Goal: Contribute content: Add original content to the website for others to see

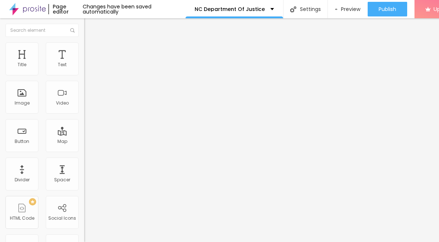
click at [84, 63] on span "Add image" at bounding box center [99, 60] width 30 height 6
click at [84, 48] on li "Style" at bounding box center [126, 45] width 84 height 7
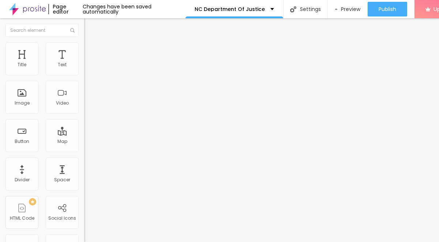
type input "90"
type input "10"
drag, startPoint x: 75, startPoint y: 78, endPoint x: -1, endPoint y: 79, distance: 76.9
type input "10"
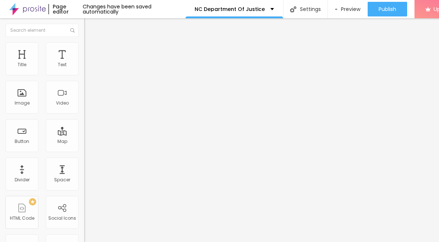
click at [84, 75] on input "range" at bounding box center [107, 72] width 47 height 6
click at [90, 43] on span "Style" at bounding box center [95, 40] width 11 height 6
click at [90, 51] on span "Advanced" at bounding box center [102, 47] width 24 height 6
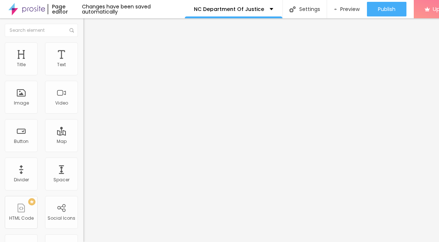
type input "11"
type input "13"
type input "17"
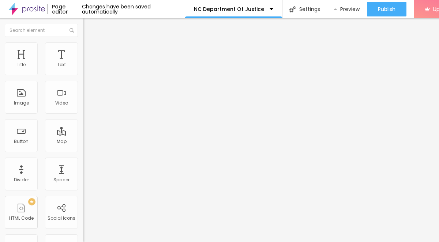
type input "17"
type input "22"
type input "26"
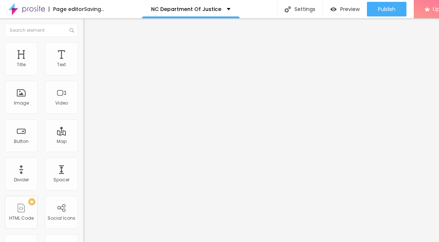
type input "27"
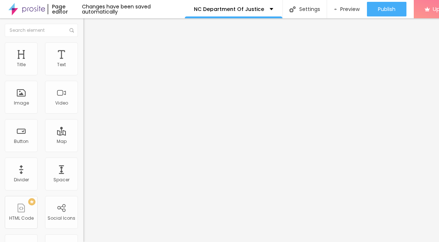
type input "26"
type input "25"
type input "24"
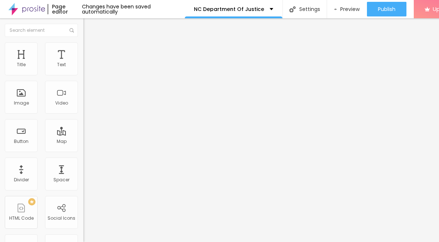
type input "24"
type input "23"
type input "24"
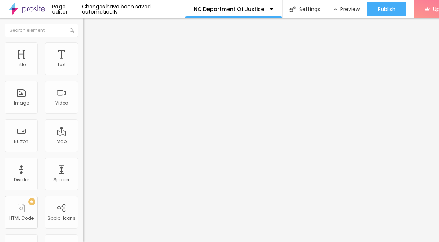
type input "25"
type input "26"
type input "25"
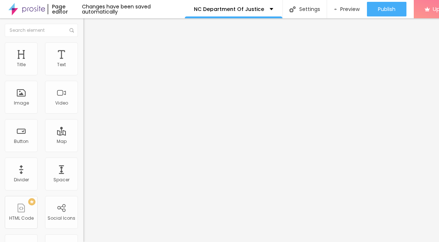
type input "25"
drag, startPoint x: 21, startPoint y: 72, endPoint x: 27, endPoint y: 72, distance: 7.0
type input "25"
click at [83, 135] on input "range" at bounding box center [106, 138] width 47 height 6
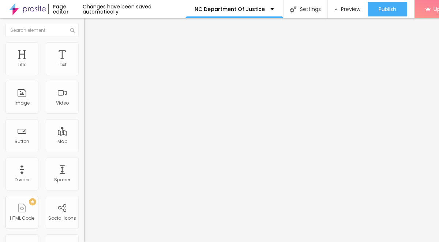
drag, startPoint x: 37, startPoint y: 85, endPoint x: 3, endPoint y: 82, distance: 34.6
click at [84, 82] on div "Text Click me Align Size Default Small Default Big Link URL https:// Open in ne…" at bounding box center [126, 110] width 84 height 107
paste input "→ VIEW DOCUMENT HERE"
type input "→ VIEW DOCUMENT HERE"
click at [91, 50] on span "Style" at bounding box center [96, 47] width 11 height 6
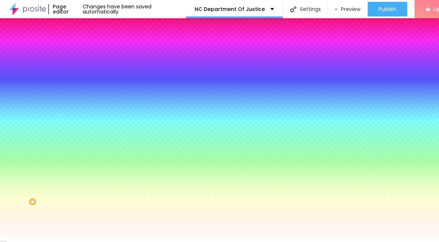
click at [91, 52] on span "Advanced" at bounding box center [103, 55] width 24 height 6
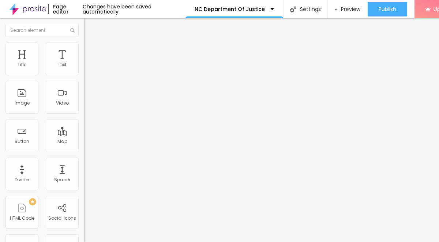
type input "13"
type input "14"
type input "15"
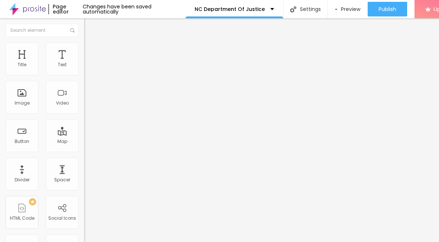
type input "15"
type input "16"
type input "18"
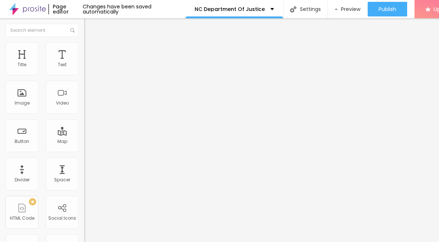
type input "20"
type input "21"
type input "22"
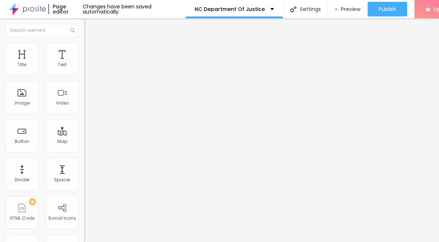
type input "22"
type input "21"
type input "20"
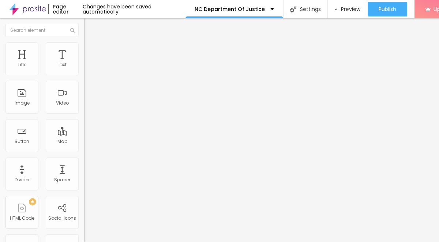
type input "21"
type input "22"
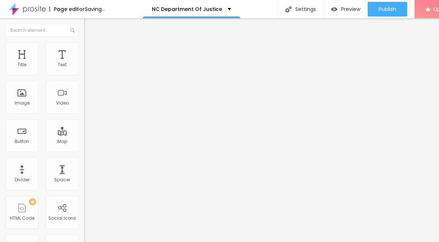
drag, startPoint x: 23, startPoint y: 71, endPoint x: 27, endPoint y: 72, distance: 3.7
type input "22"
click at [84, 142] on input "range" at bounding box center [107, 145] width 47 height 6
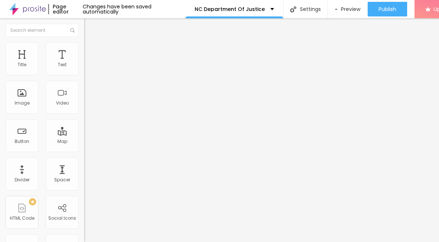
click at [84, 42] on li "Content" at bounding box center [126, 38] width 84 height 7
drag, startPoint x: 32, startPoint y: 153, endPoint x: 1, endPoint y: 153, distance: 31.1
click at [84, 153] on div "Text → VIEW DOCUMENT HERE Align Size Default Small Default Big Link URL https:/…" at bounding box center [126, 110] width 84 height 107
paste input "[DOMAIN_NAME][URL]"
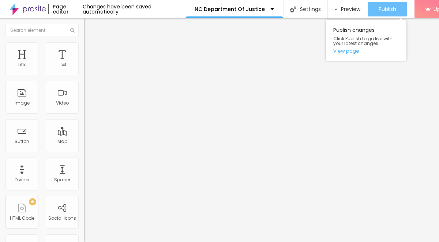
type input "[URL][DOMAIN_NAME]"
click at [389, 11] on span "Publish" at bounding box center [388, 9] width 18 height 6
